Goal: Information Seeking & Learning: Learn about a topic

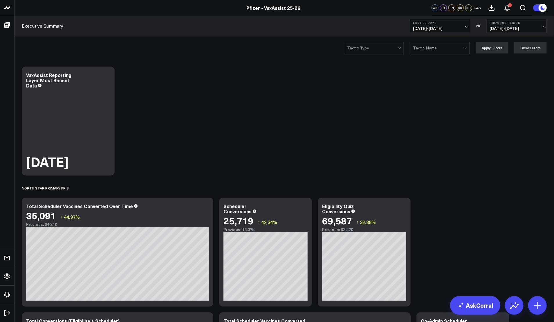
click at [397, 50] on div at bounding box center [372, 48] width 50 height 12
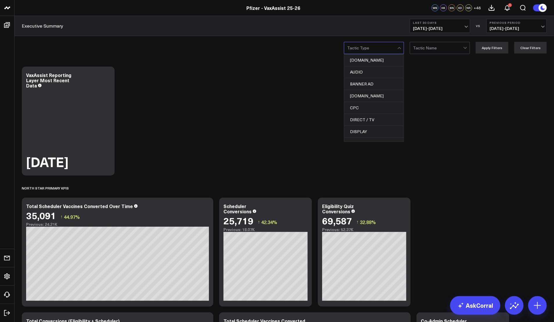
click at [466, 48] on div at bounding box center [465, 47] width 3 height 3
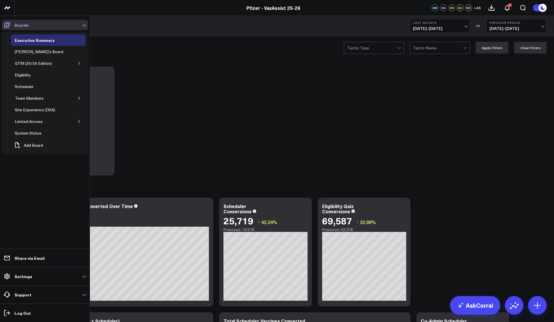
click at [10, 24] on span at bounding box center [7, 25] width 10 height 10
click at [78, 63] on icon "button" at bounding box center [78, 63] width 3 height 3
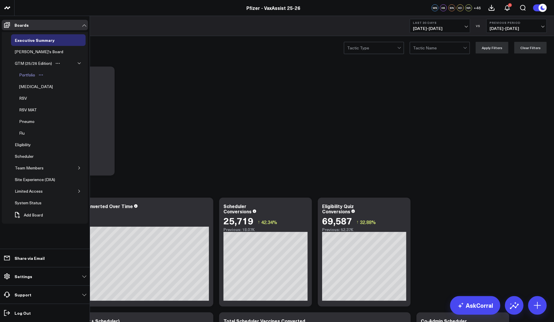
click at [24, 76] on div "Portfolio" at bounding box center [27, 74] width 19 height 7
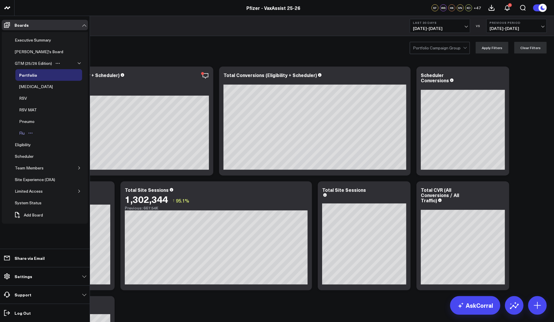
scroll to position [31, 0]
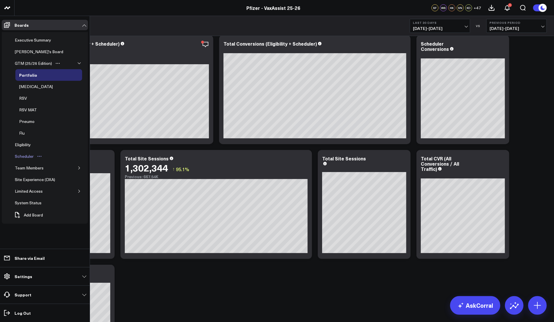
click at [26, 160] on div "Scheduler" at bounding box center [24, 156] width 22 height 7
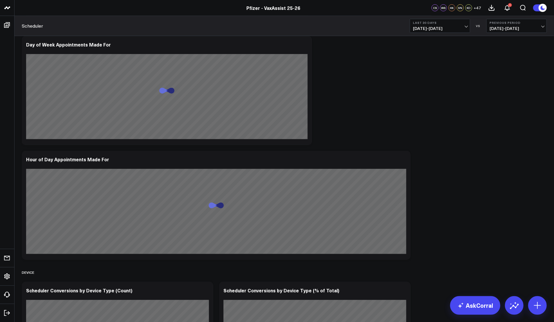
scroll to position [2062, 0]
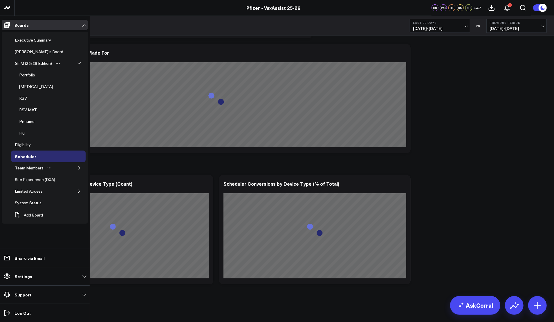
click at [77, 167] on button "button" at bounding box center [79, 168] width 6 height 6
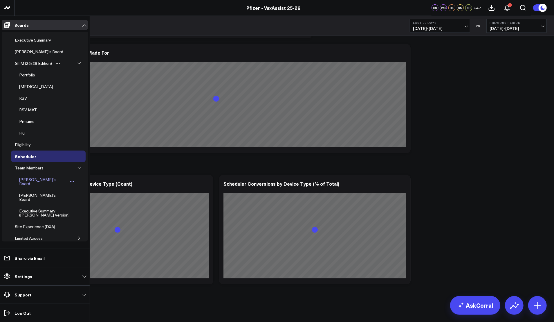
click at [34, 181] on div "Wendy's Board" at bounding box center [43, 181] width 50 height 11
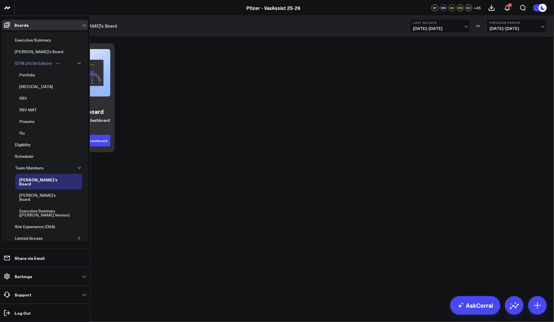
click at [36, 60] on div "GTM (25/26 Edition)" at bounding box center [33, 63] width 40 height 7
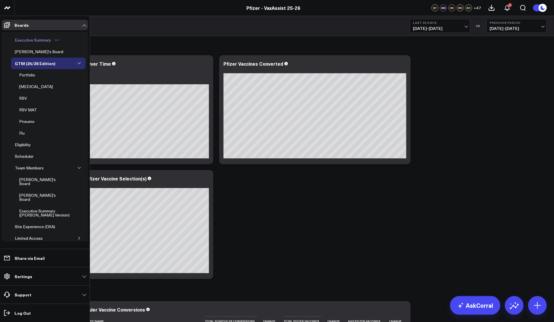
click at [41, 37] on div "Executive Summary" at bounding box center [32, 40] width 39 height 7
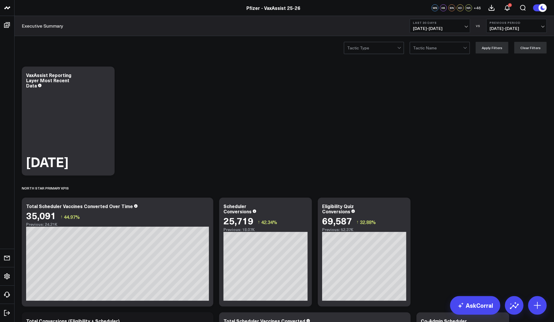
click at [464, 26] on button "Last 30 Days 09/12/25 - 10/11/25" at bounding box center [440, 26] width 60 height 14
click at [438, 187] on link "Custom Dates" at bounding box center [440, 185] width 60 height 11
select select "9"
select select "2025"
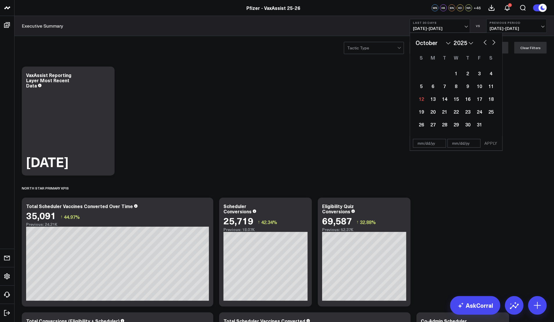
click at [428, 141] on input "text" at bounding box center [429, 143] width 33 height 9
select select "9"
select select "2025"
type input "08/25/25"
select select "7"
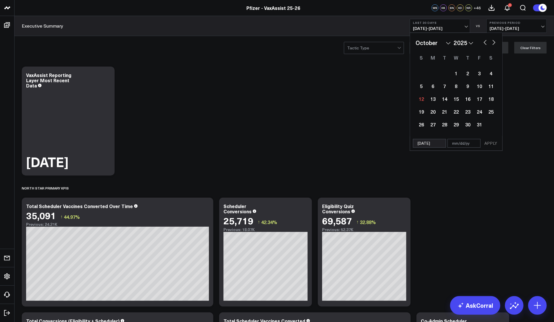
select select "2025"
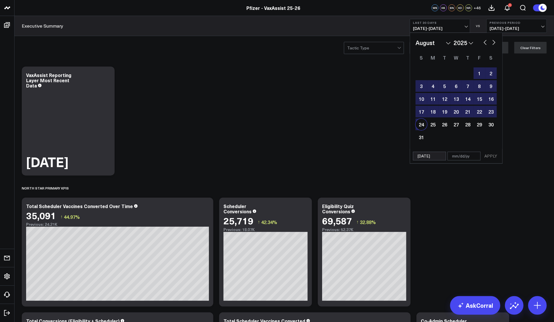
type input "08/25/25"
click at [457, 155] on input "text" at bounding box center [464, 156] width 33 height 9
select select "7"
select select "2025"
type input "1"
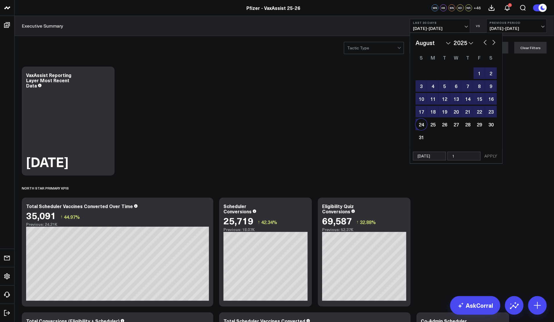
select select "7"
select select "2025"
type input "10"
select select "7"
select select "2025"
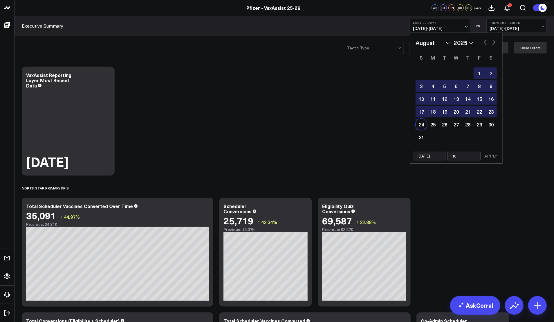
type input "10/"
select select "7"
select select "2025"
type input "10/12/"
select select "7"
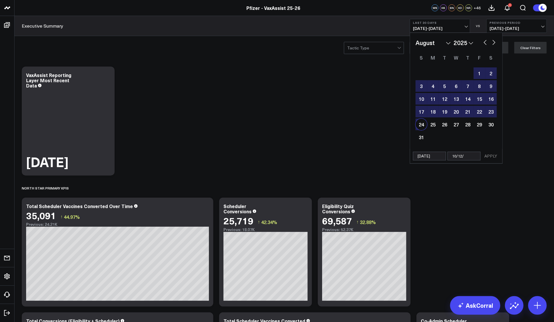
select select "2025"
type input "10/12/2"
select select "7"
select select "2025"
type input "10/12/25"
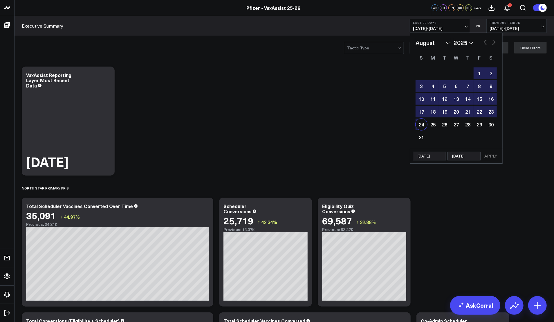
select select "7"
select select "2025"
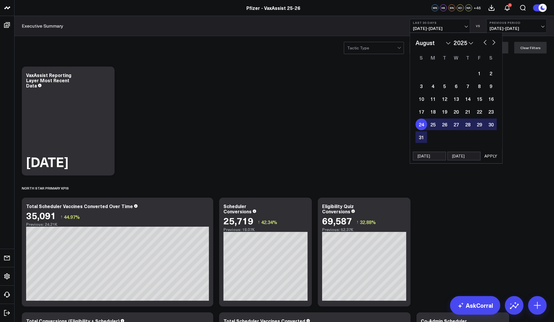
type input "10/12/25"
click at [488, 154] on button "APPLY" at bounding box center [490, 156] width 17 height 9
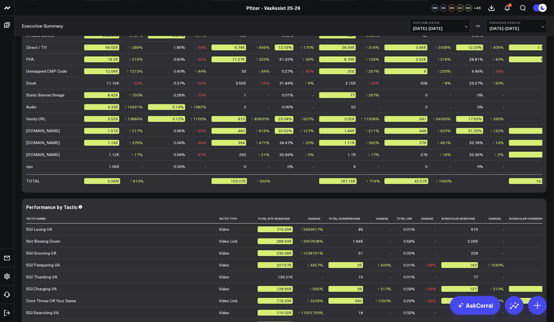
scroll to position [1304, 0]
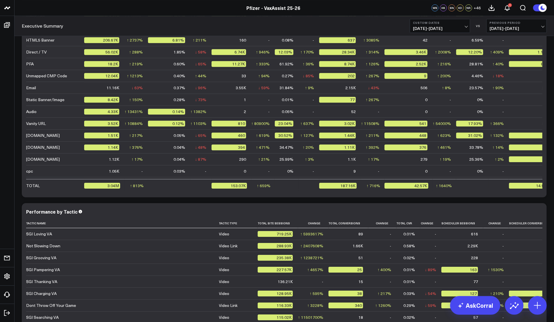
click at [488, 25] on div "Executive Summary Custom Dates 08/25/25 - 10/12/25 VS Previous Period 07/07/25 …" at bounding box center [285, 26] width 540 height 20
click at [488, 26] on span "07/07/25 - 08/24/25" at bounding box center [517, 28] width 54 height 5
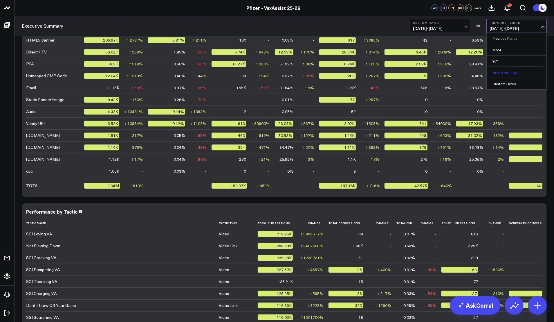
click at [488, 72] on link "No Comparison" at bounding box center [517, 72] width 60 height 11
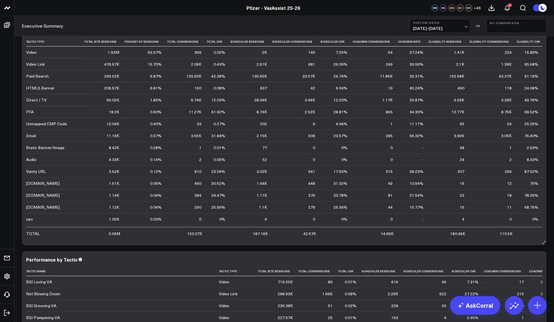
scroll to position [1244, 0]
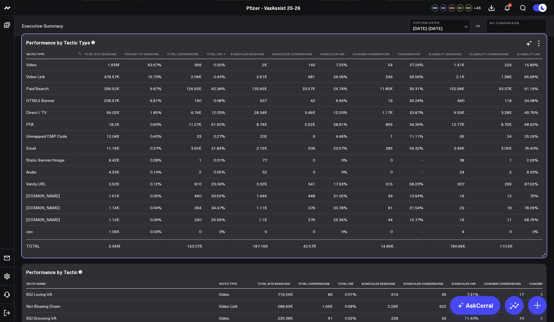
click at [221, 57] on th "Total Cvr" at bounding box center [219, 54] width 24 height 10
click at [222, 54] on icon at bounding box center [224, 53] width 5 height 3
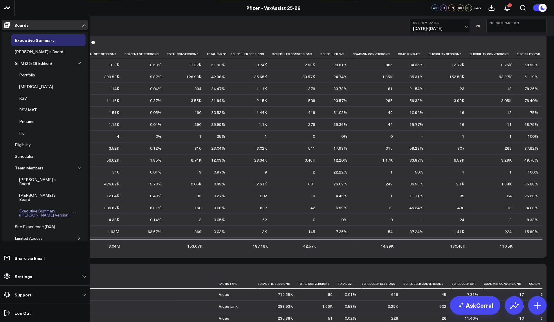
scroll to position [25, 0]
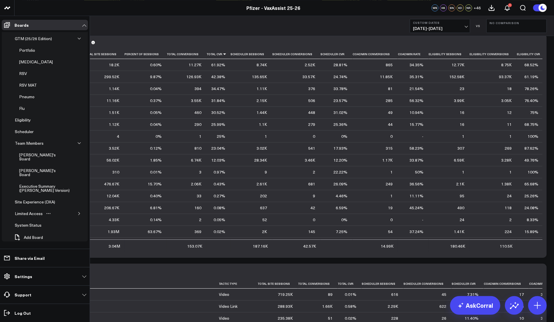
click at [76, 210] on button "button" at bounding box center [79, 213] width 6 height 6
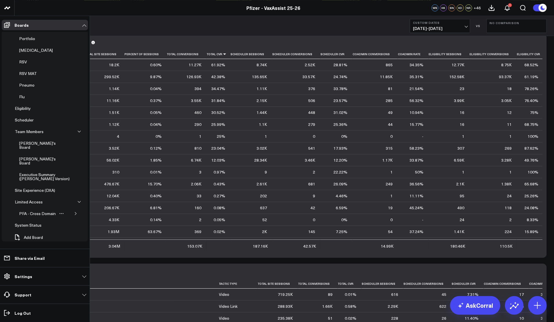
click at [70, 212] on div "PFA - Cross Domain" at bounding box center [48, 214] width 67 height 12
click at [74, 212] on icon "button" at bounding box center [75, 213] width 3 height 3
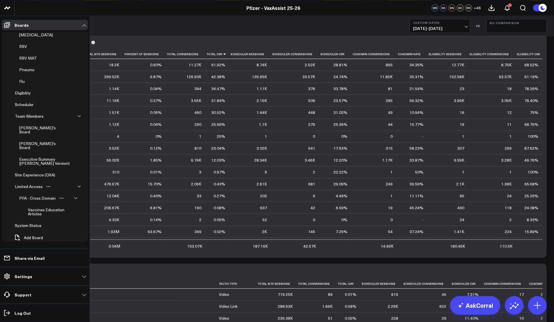
scroll to position [52, 0]
click at [53, 205] on div "Vaccines Education Articles" at bounding box center [46, 210] width 40 height 11
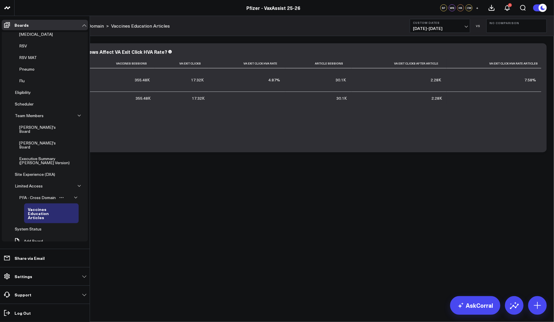
scroll to position [44, 0]
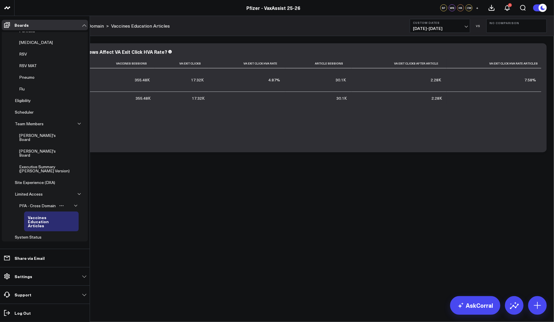
click at [74, 204] on icon "button" at bounding box center [75, 205] width 3 height 3
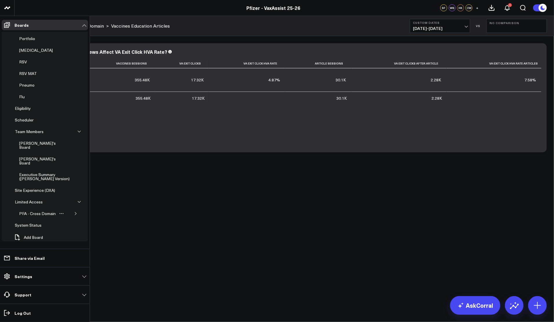
click at [73, 200] on div "Limited Access" at bounding box center [48, 202] width 75 height 12
click at [74, 212] on icon "button" at bounding box center [75, 213] width 3 height 3
click at [46, 210] on div "PFA - Cross Domain" at bounding box center [37, 213] width 39 height 7
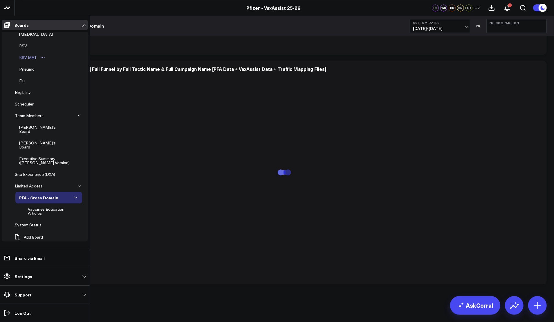
scroll to position [44, 0]
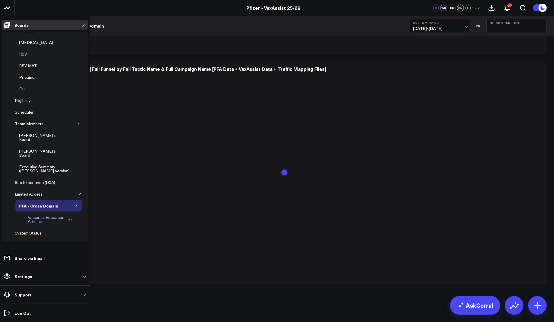
click at [42, 214] on div "Vaccines Education Articles" at bounding box center [46, 219] width 40 height 11
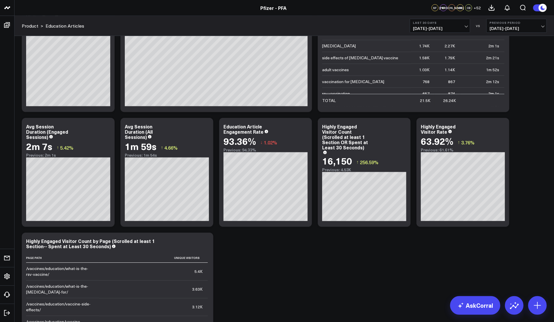
scroll to position [656, 0]
